Goal: Information Seeking & Learning: Learn about a topic

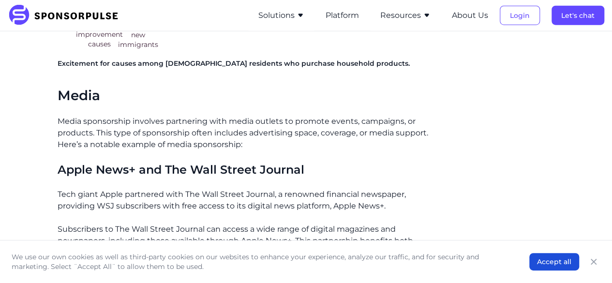
scroll to position [1218, 0]
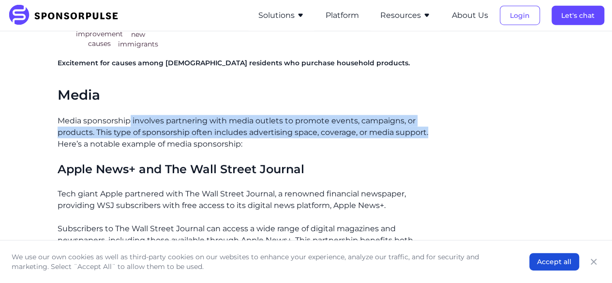
drag, startPoint x: 132, startPoint y: 118, endPoint x: 430, endPoint y: 135, distance: 298.7
click at [430, 135] on div "There are many different ways to approach sponsorship depending on your organiz…" at bounding box center [307, 103] width 498 height 2136
copy p "involves partnering with media outlets to promote events, campaigns, or product…"
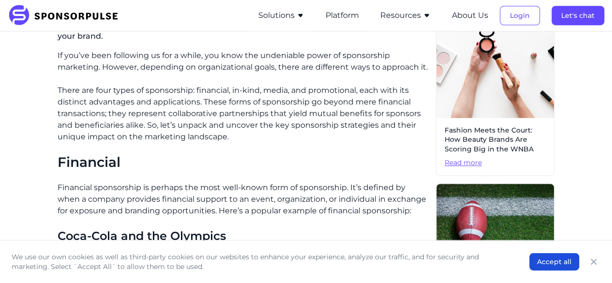
scroll to position [238, 0]
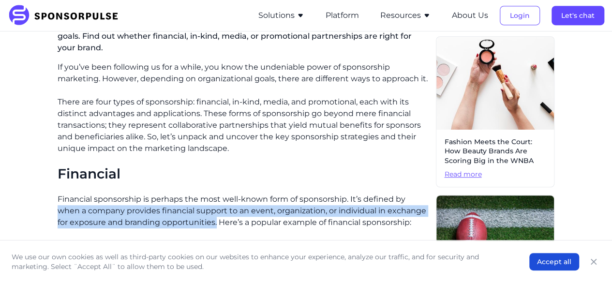
drag, startPoint x: 56, startPoint y: 211, endPoint x: 216, endPoint y: 227, distance: 160.5
copy p "when a company provides financial support to an event, organization, or individ…"
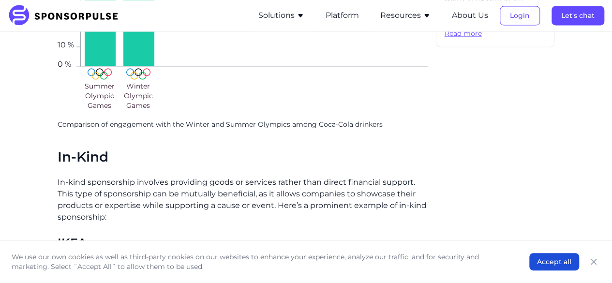
scroll to position [697, 0]
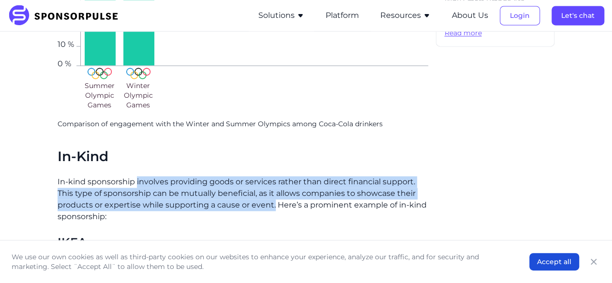
drag, startPoint x: 137, startPoint y: 181, endPoint x: 275, endPoint y: 200, distance: 139.8
click at [275, 200] on p "In-kind sponsorship involves providing goods or services rather than direct fin…" at bounding box center [243, 199] width 371 height 46
copy p "involves providing goods or services rather than direct financial support. This…"
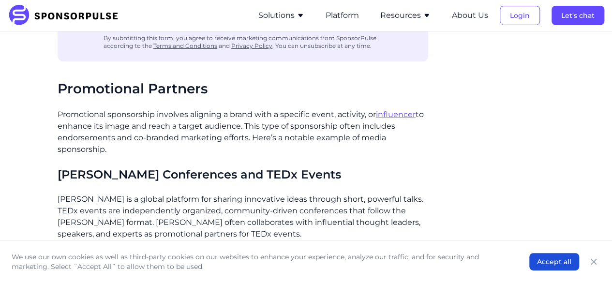
scroll to position [1760, 0]
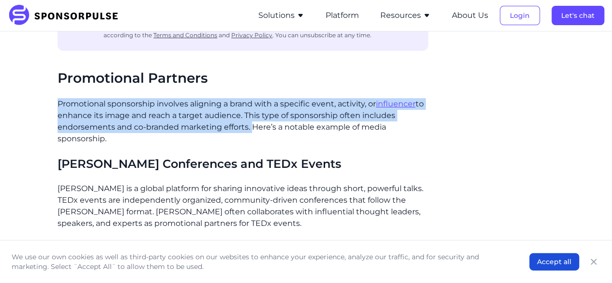
drag, startPoint x: 57, startPoint y: 102, endPoint x: 251, endPoint y: 125, distance: 195.1
copy p "Promotional sponsorship involves aligning a brand with a specific event, activi…"
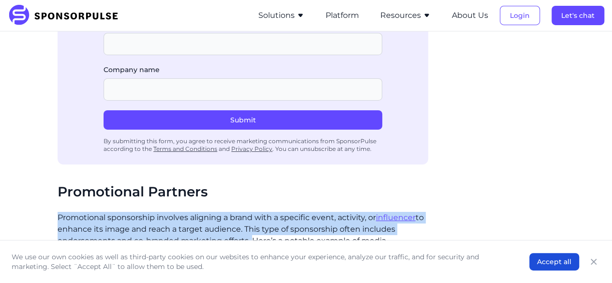
scroll to position [1604, 0]
